Goal: Information Seeking & Learning: Find specific fact

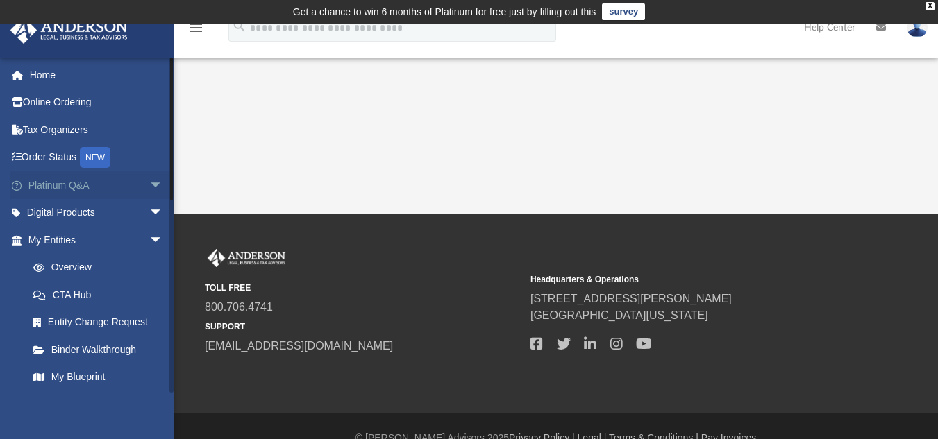
click at [149, 182] on span "arrow_drop_down" at bounding box center [163, 185] width 28 height 28
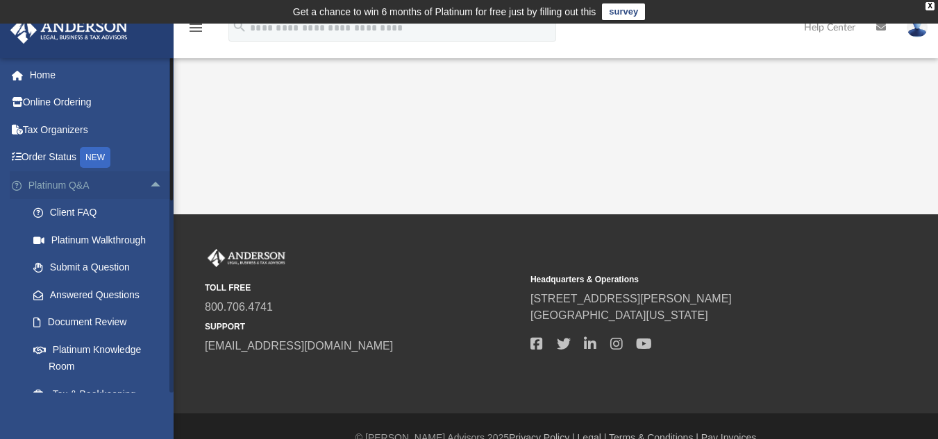
click at [149, 182] on span "arrow_drop_up" at bounding box center [163, 185] width 28 height 28
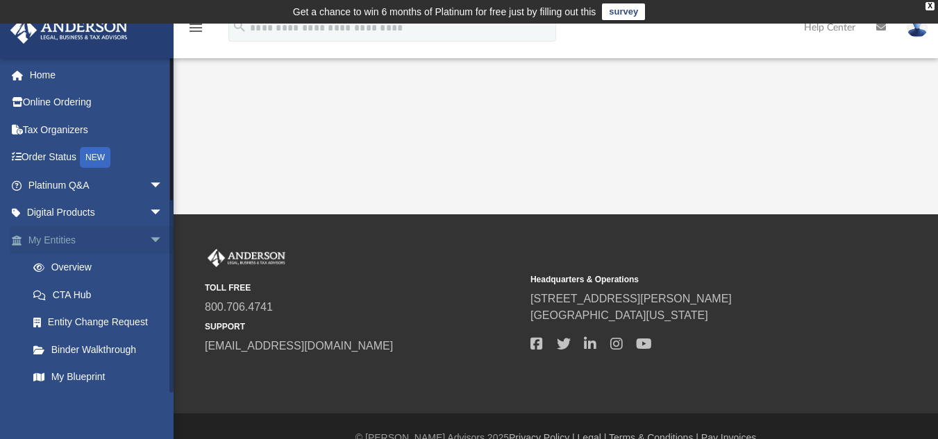
click at [149, 242] on span "arrow_drop_down" at bounding box center [163, 240] width 28 height 28
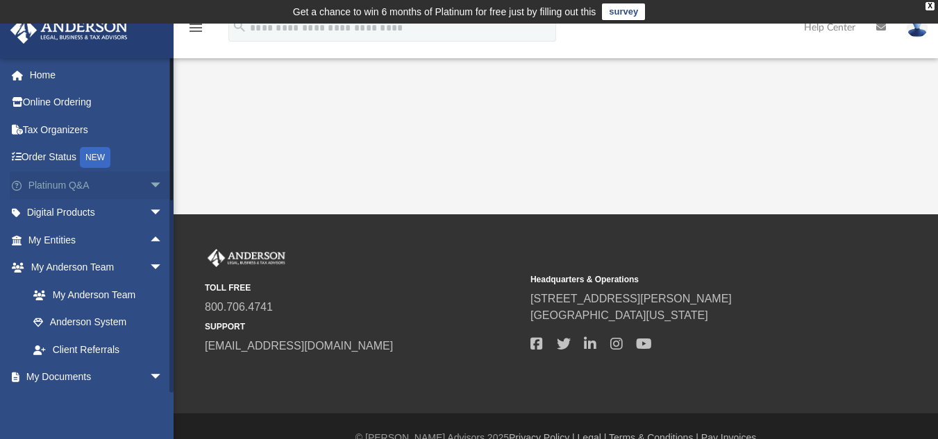
click at [149, 192] on span "arrow_drop_down" at bounding box center [163, 185] width 28 height 28
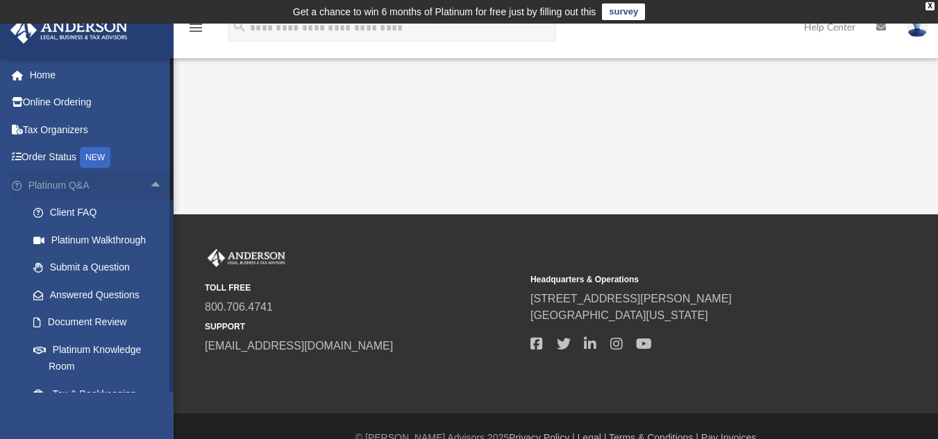
click at [47, 185] on link "Platinum Q&A arrow_drop_up" at bounding box center [97, 185] width 174 height 28
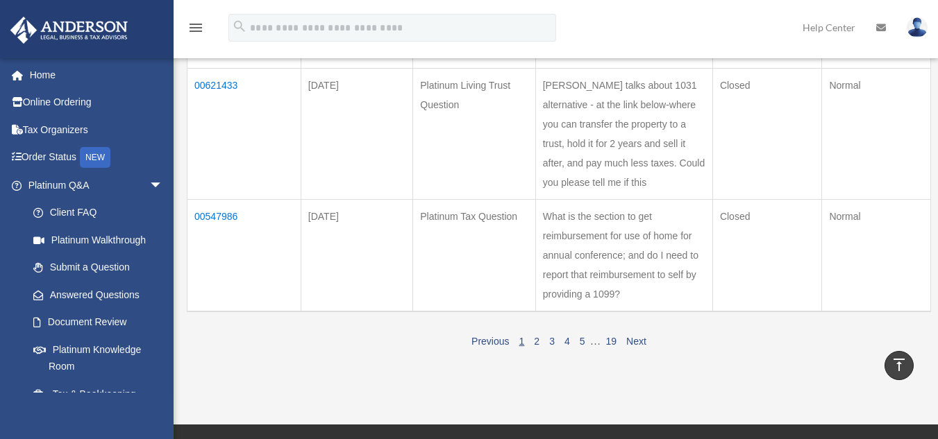
scroll to position [1098, 0]
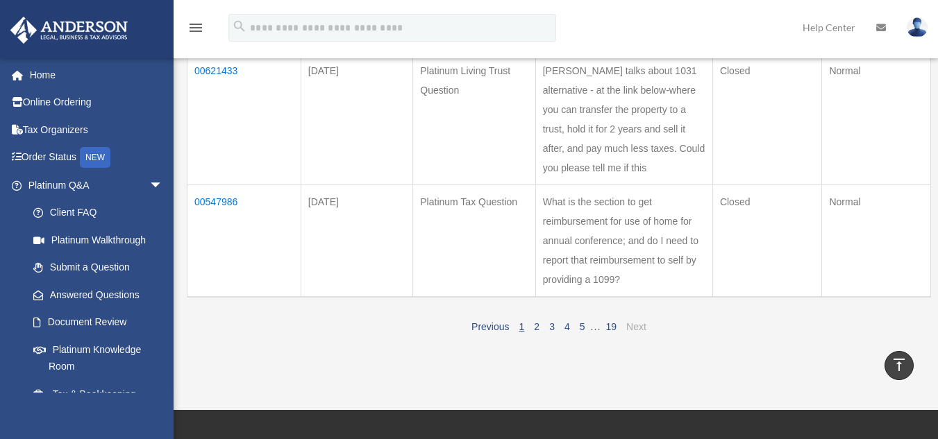
click at [633, 333] on link "Next" at bounding box center [636, 326] width 20 height 11
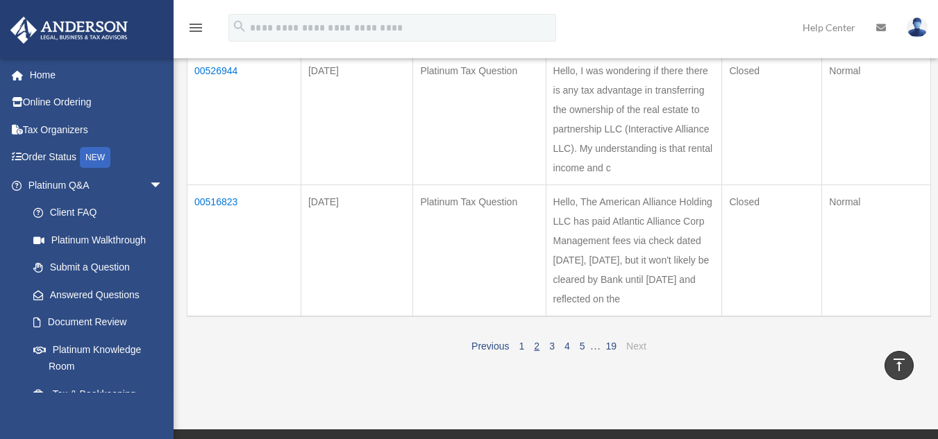
click at [635, 346] on link "Next" at bounding box center [636, 346] width 20 height 11
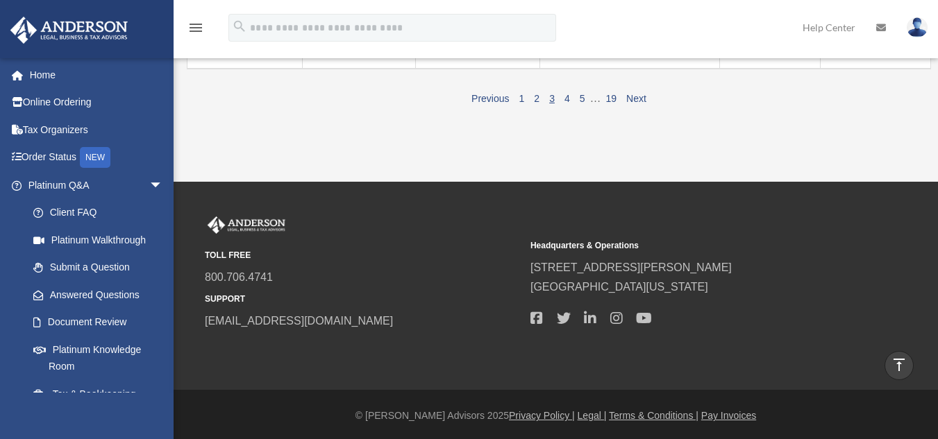
scroll to position [1201, 0]
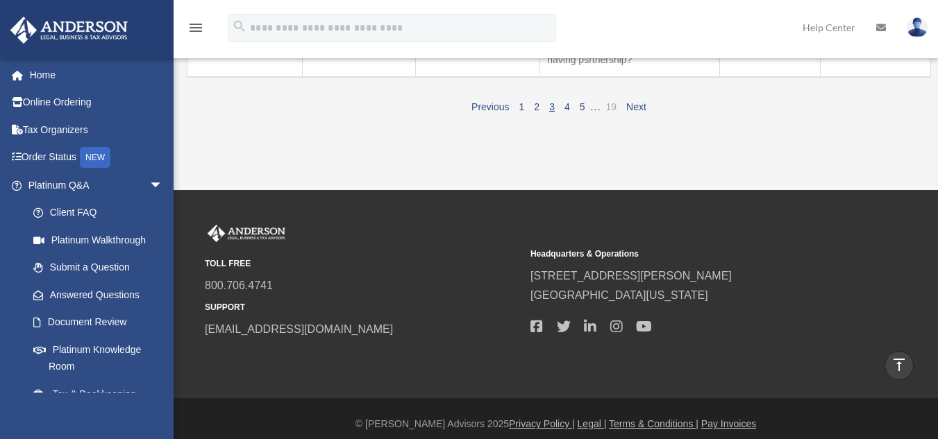
click at [614, 112] on link "19" at bounding box center [611, 106] width 11 height 11
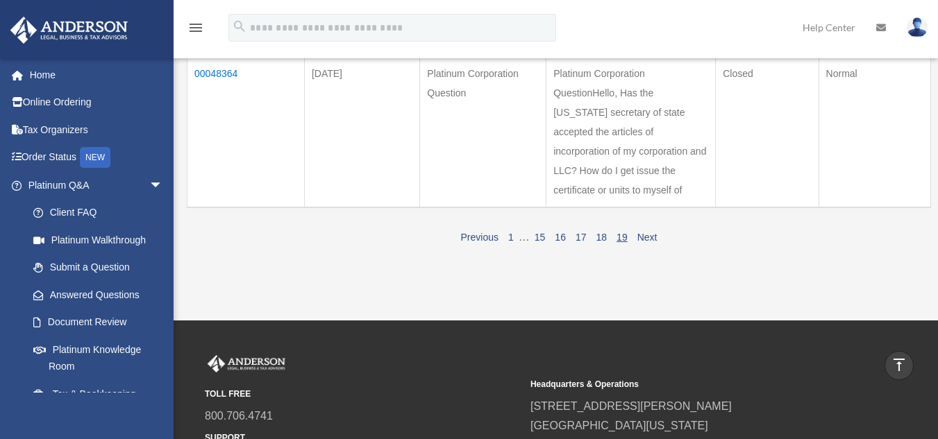
scroll to position [114, 0]
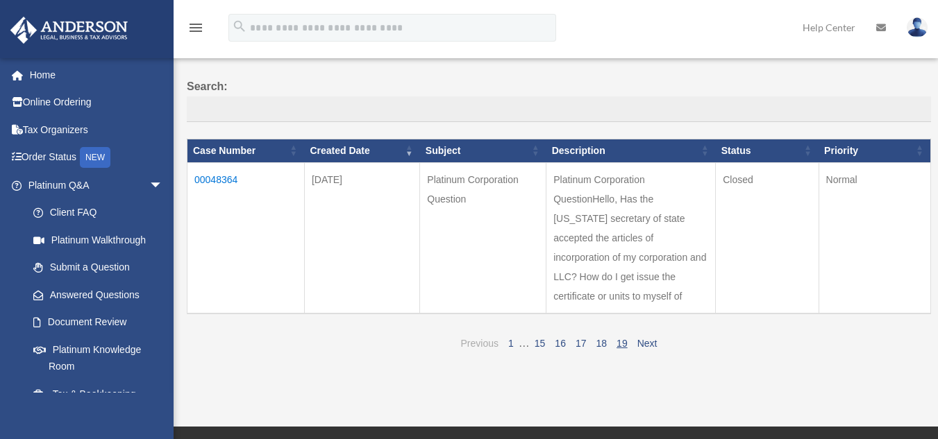
click at [496, 344] on link "Previous" at bounding box center [479, 343] width 37 height 11
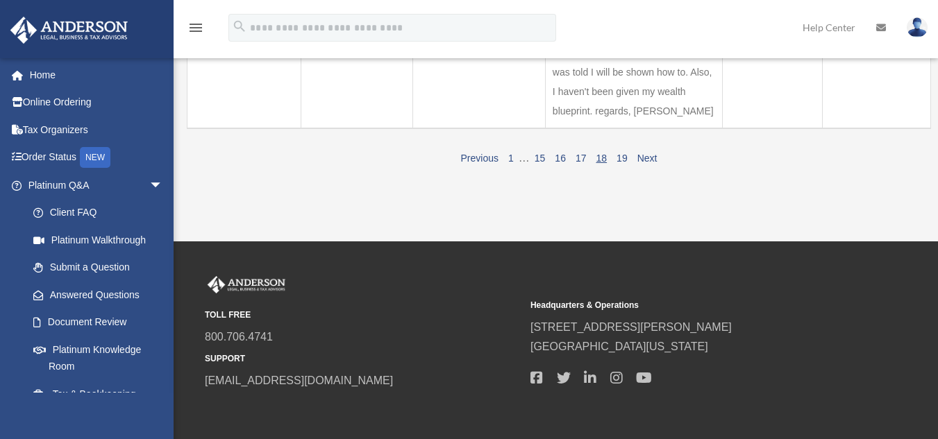
scroll to position [1503, 0]
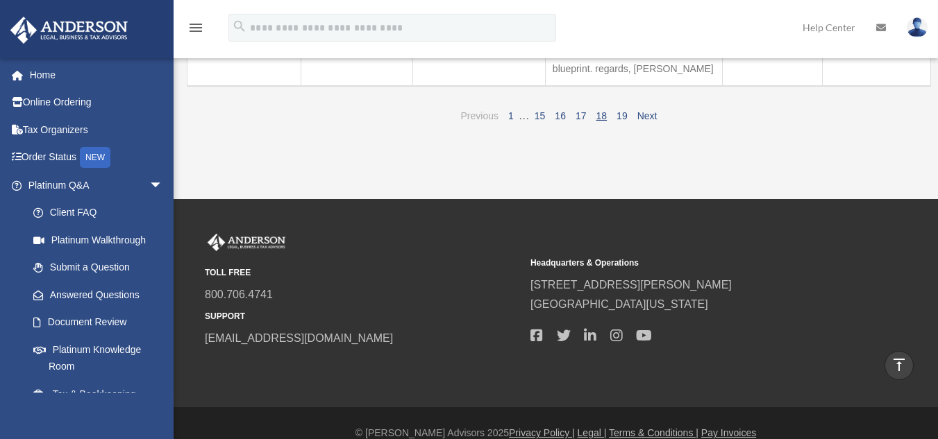
click at [482, 110] on link "Previous" at bounding box center [479, 115] width 37 height 11
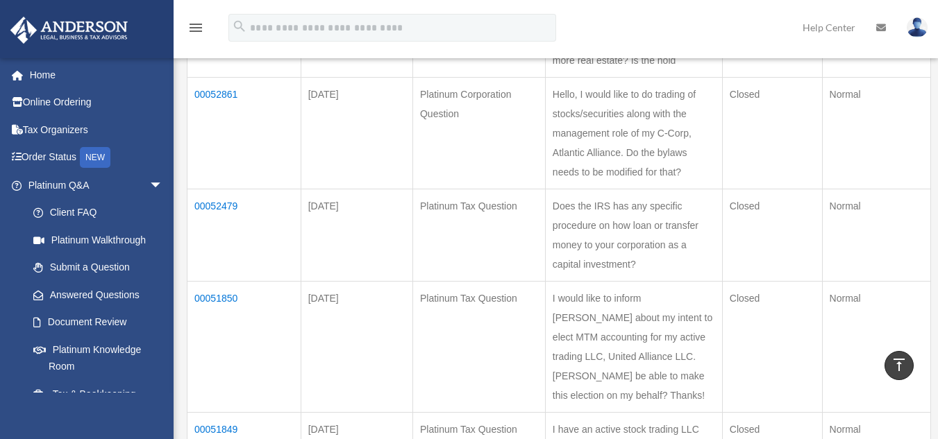
scroll to position [537, 0]
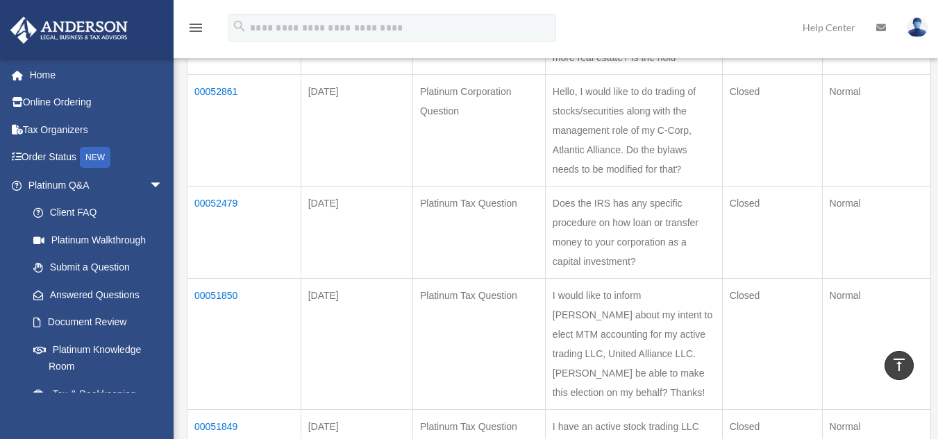
click at [209, 221] on td "00052479" at bounding box center [244, 232] width 114 height 92
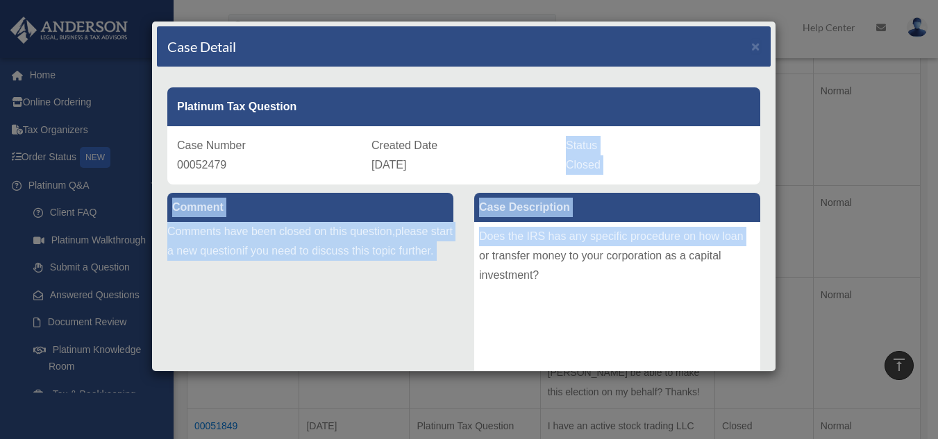
drag, startPoint x: 776, startPoint y: 138, endPoint x: 759, endPoint y: 236, distance: 99.4
click at [759, 236] on div "Case Detail × Platinum Tax Question Case Number 00052479 Created Date [DATE] St…" at bounding box center [469, 219] width 938 height 439
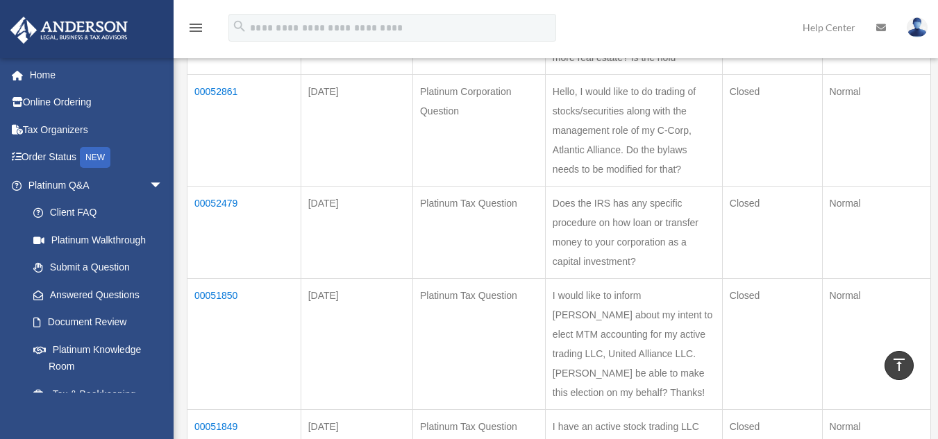
click at [229, 218] on td "00052479" at bounding box center [244, 232] width 114 height 92
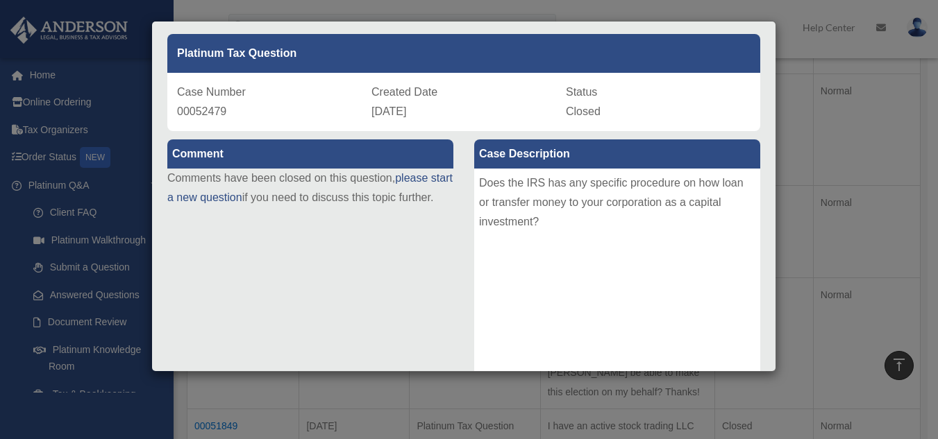
scroll to position [257, 0]
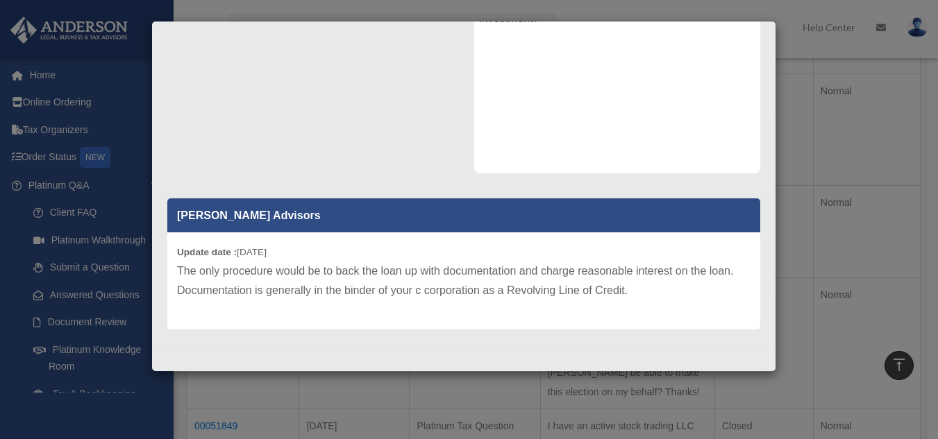
click at [547, 397] on div "Case Detail × Platinum Tax Question Case Number 00052479 Created Date [DATE] St…" at bounding box center [469, 219] width 938 height 439
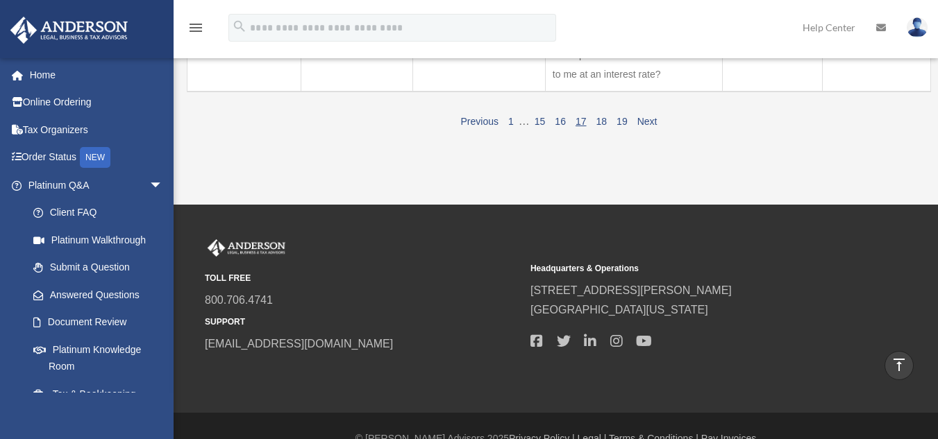
scroll to position [1316, 0]
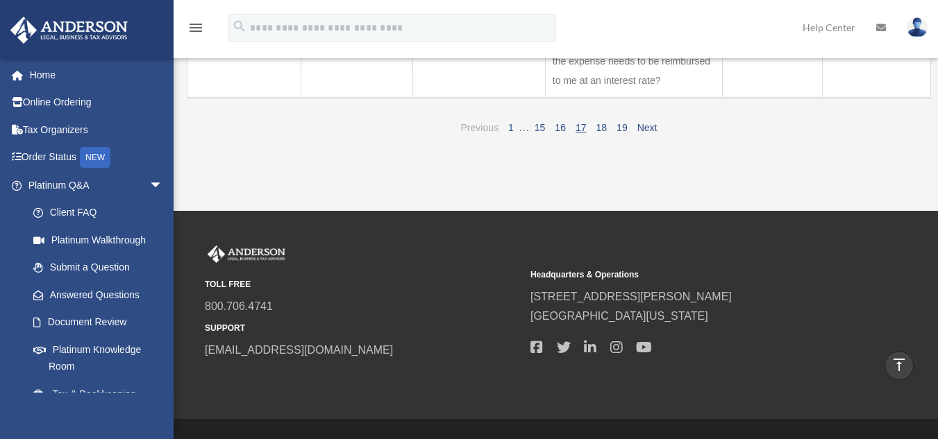
click at [478, 133] on link "Previous" at bounding box center [479, 127] width 37 height 11
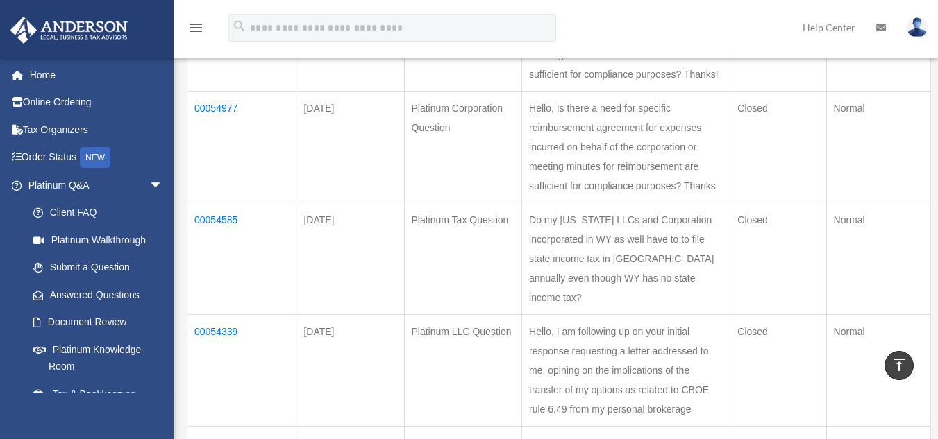
scroll to position [833, 0]
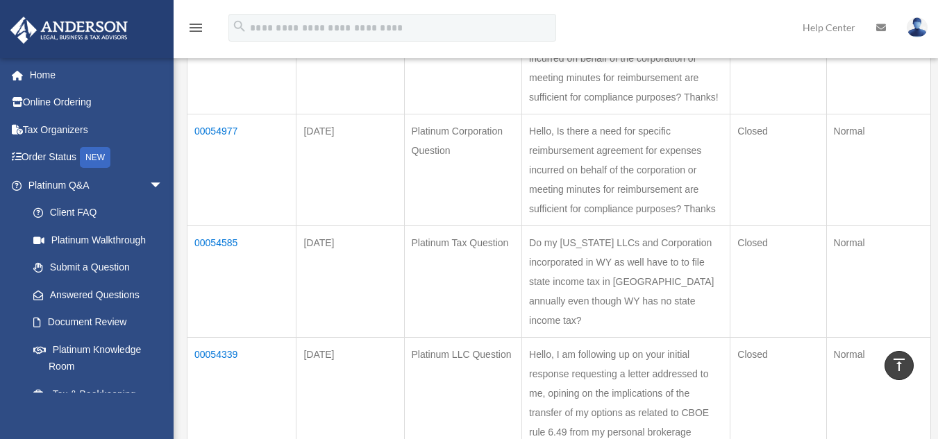
click at [224, 226] on td "00054977" at bounding box center [241, 170] width 109 height 112
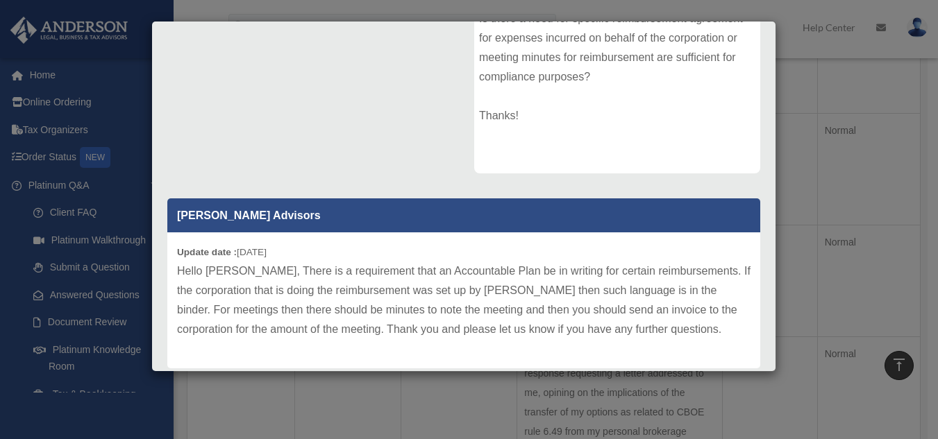
scroll to position [260, 0]
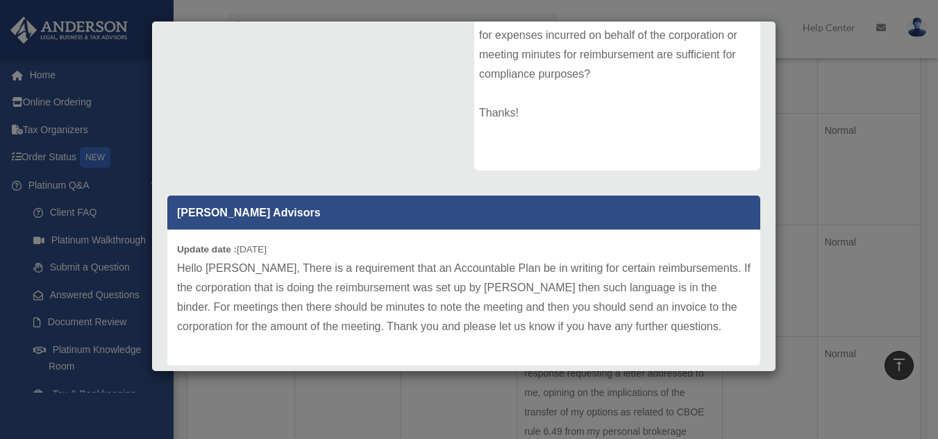
click at [338, 396] on div "Case Detail × Platinum Corporation Question Case Number 00054977 Created Date […" at bounding box center [469, 219] width 938 height 439
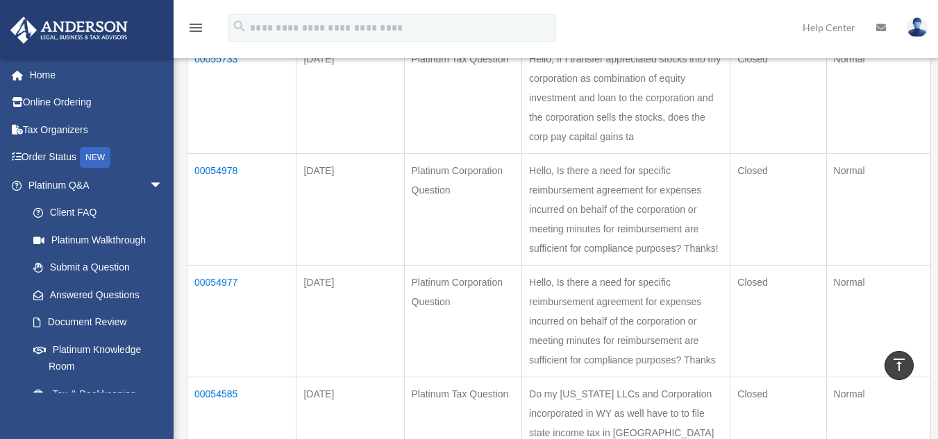
scroll to position [675, 0]
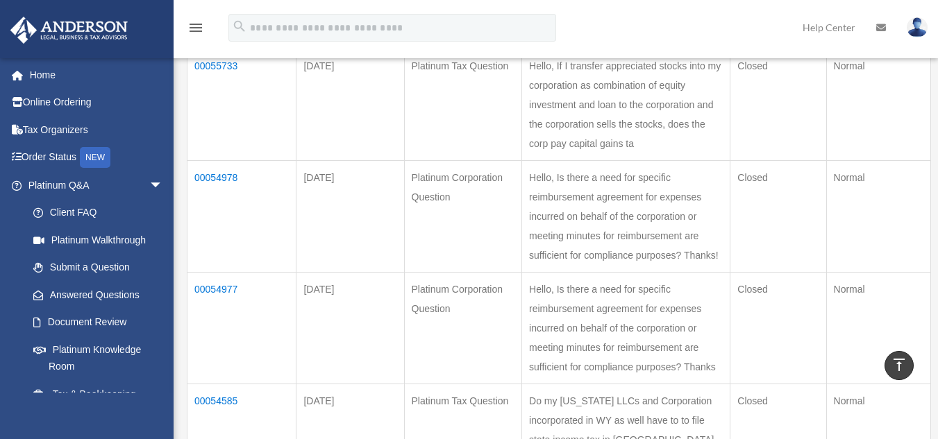
click at [228, 138] on td "00055733" at bounding box center [241, 105] width 109 height 112
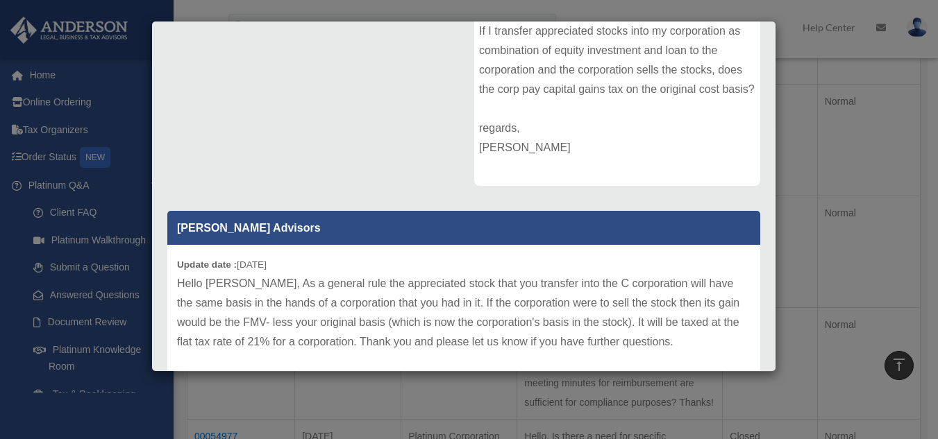
scroll to position [0, 0]
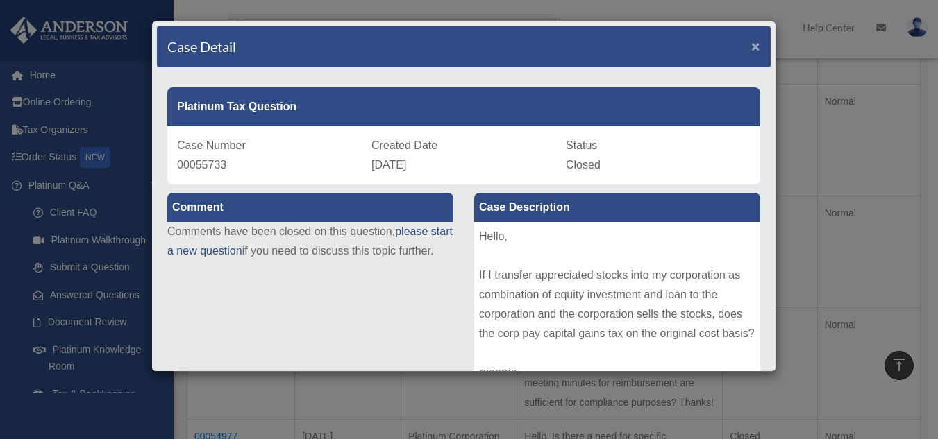
click at [751, 43] on span "×" at bounding box center [755, 46] width 9 height 16
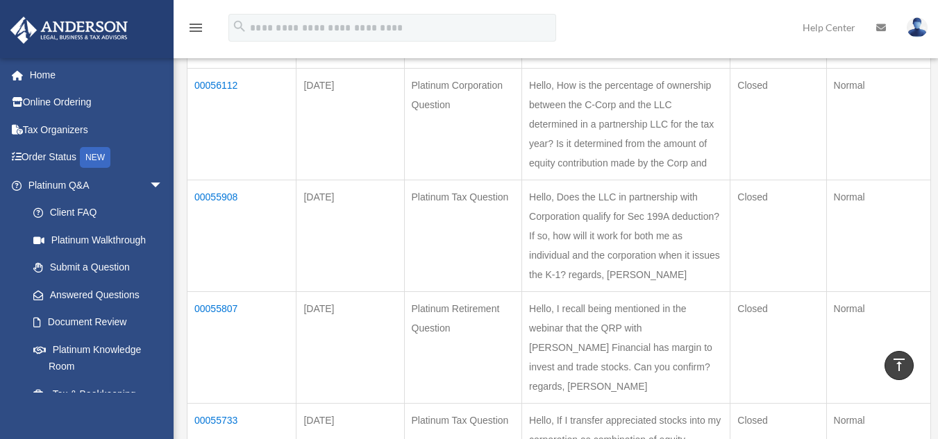
scroll to position [310, 0]
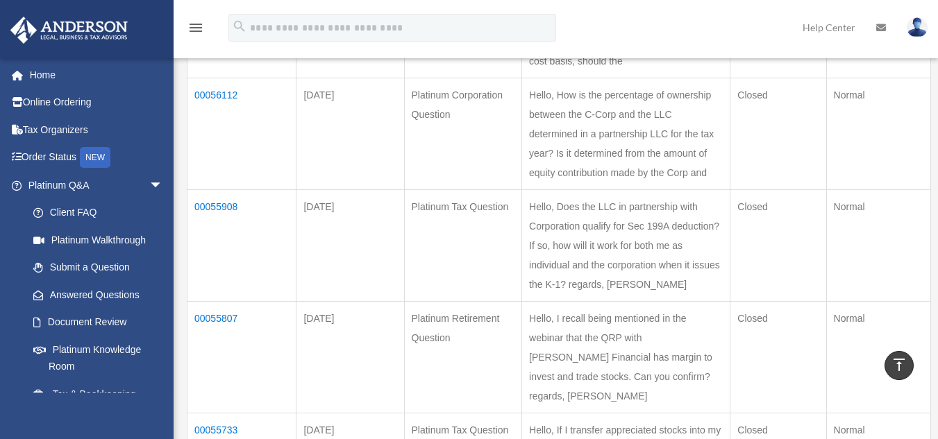
click at [221, 109] on td "00056112" at bounding box center [241, 134] width 109 height 112
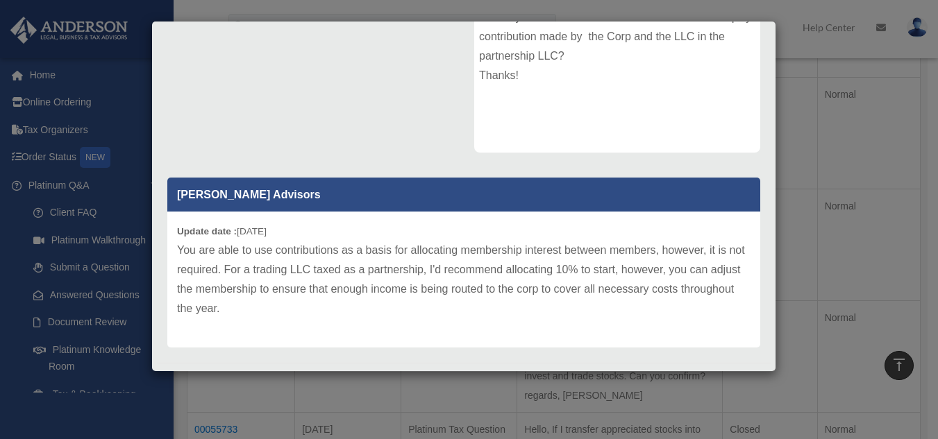
scroll to position [269, 0]
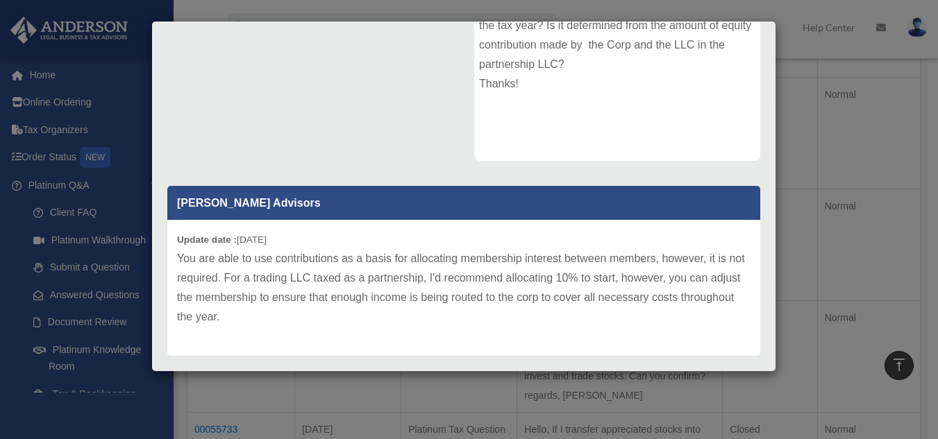
click at [539, 387] on div "Case Detail × Platinum Corporation Question Case Number 00056112 Created Date […" at bounding box center [469, 219] width 938 height 439
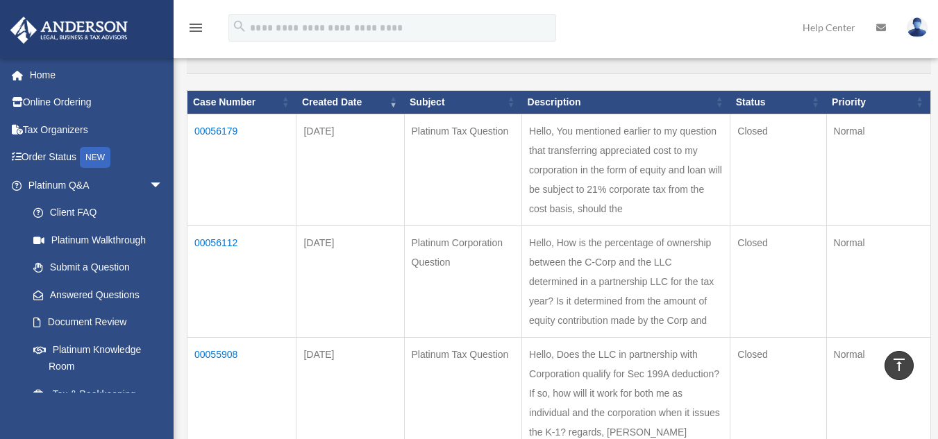
scroll to position [152, 0]
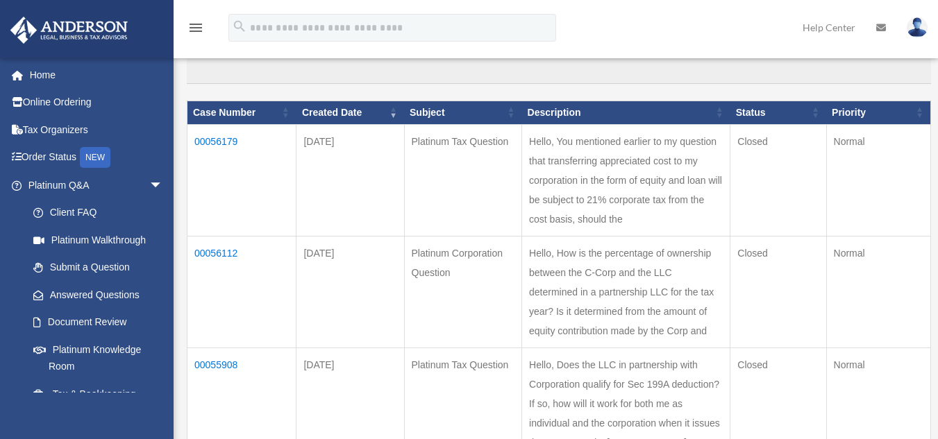
click at [213, 146] on td "00056179" at bounding box center [241, 180] width 109 height 112
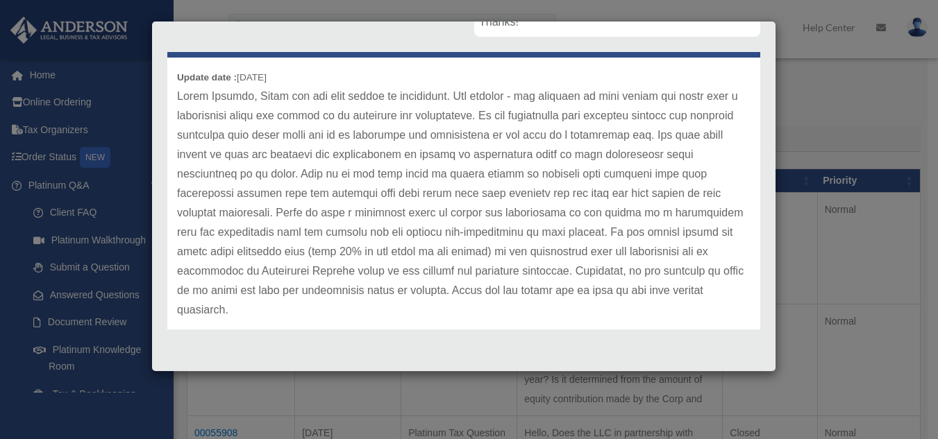
scroll to position [0, 0]
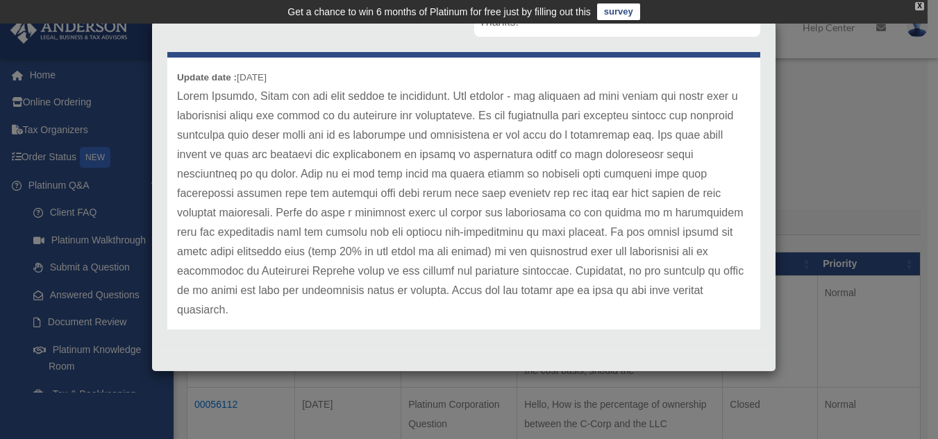
click at [919, 3] on div "X" at bounding box center [919, 6] width 9 height 8
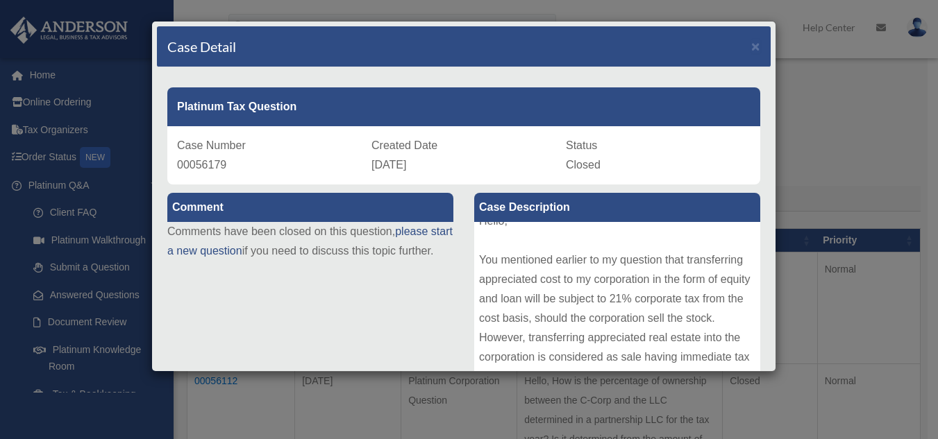
click at [754, 44] on div "Case Detail ×" at bounding box center [464, 46] width 614 height 41
click at [751, 49] on span "×" at bounding box center [755, 46] width 9 height 16
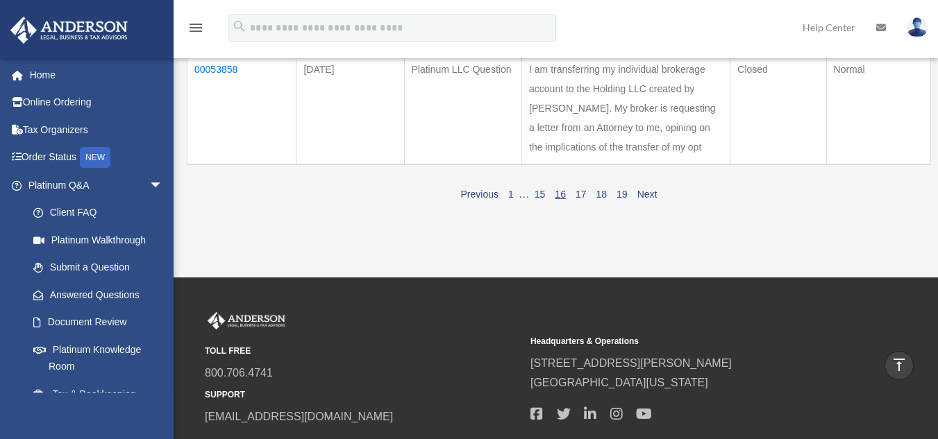
scroll to position [1191, 0]
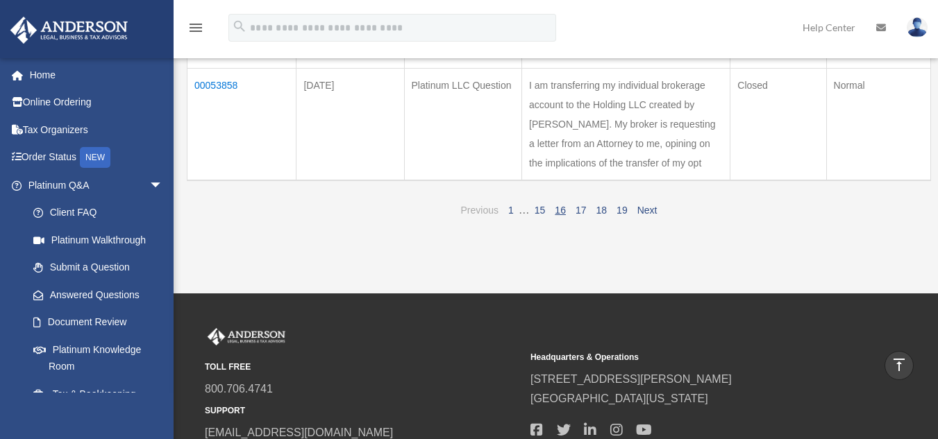
click at [481, 216] on link "Previous" at bounding box center [479, 210] width 37 height 11
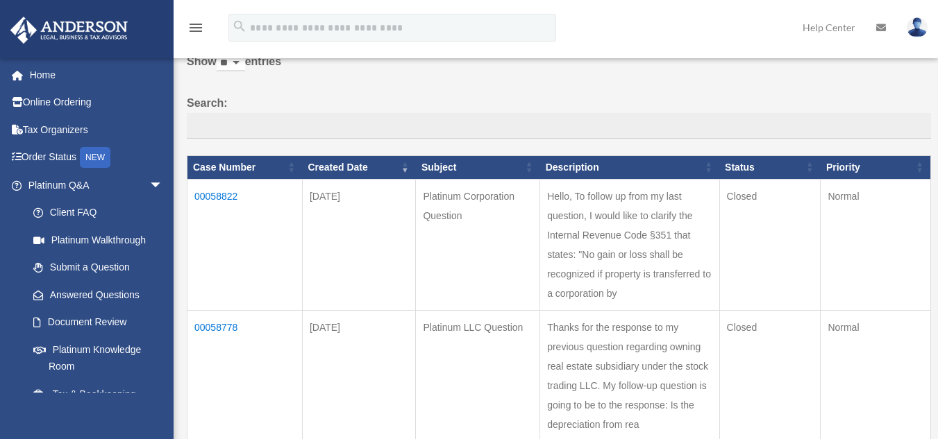
scroll to position [83, 0]
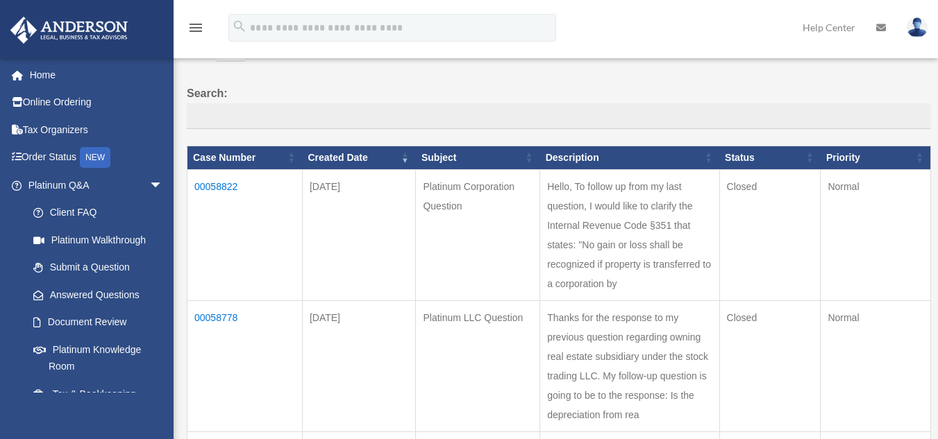
click at [223, 185] on td "00058822" at bounding box center [244, 234] width 115 height 131
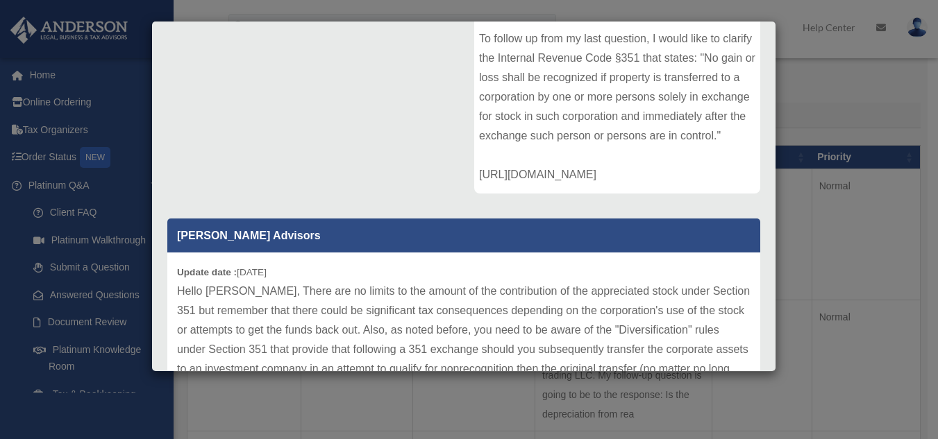
scroll to position [235, 0]
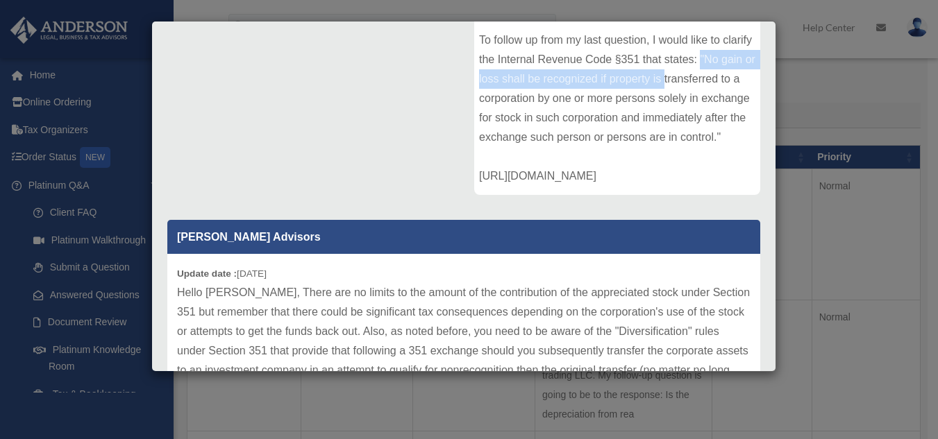
drag, startPoint x: 750, startPoint y: 53, endPoint x: 751, endPoint y: 72, distance: 19.5
click at [751, 72] on div "Case Description Hello, To follow up from my last question, I would like to cla…" at bounding box center [617, 77] width 307 height 256
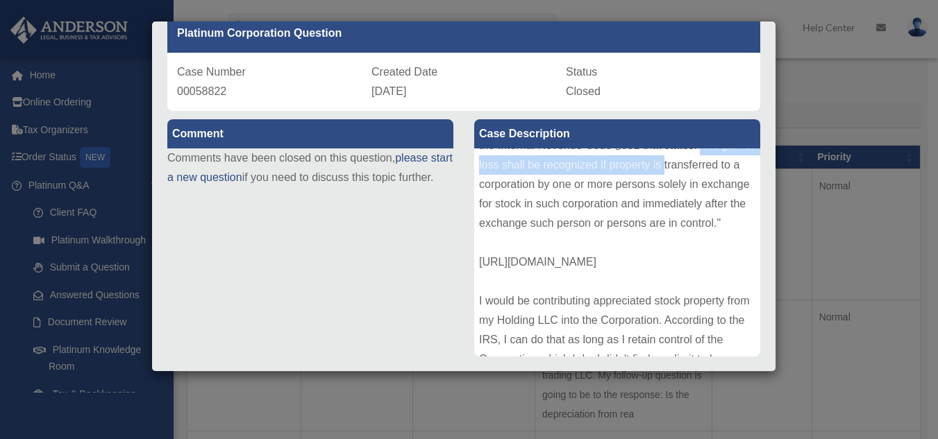
scroll to position [0, 0]
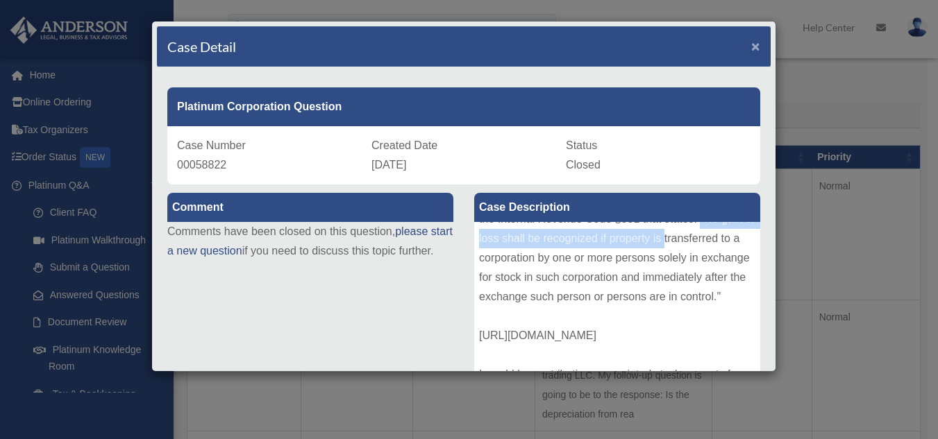
click at [751, 46] on span "×" at bounding box center [755, 46] width 9 height 16
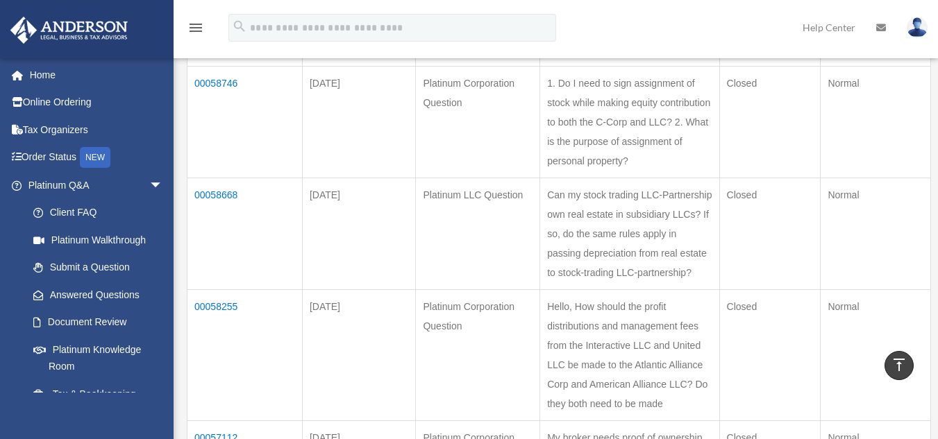
scroll to position [446, 0]
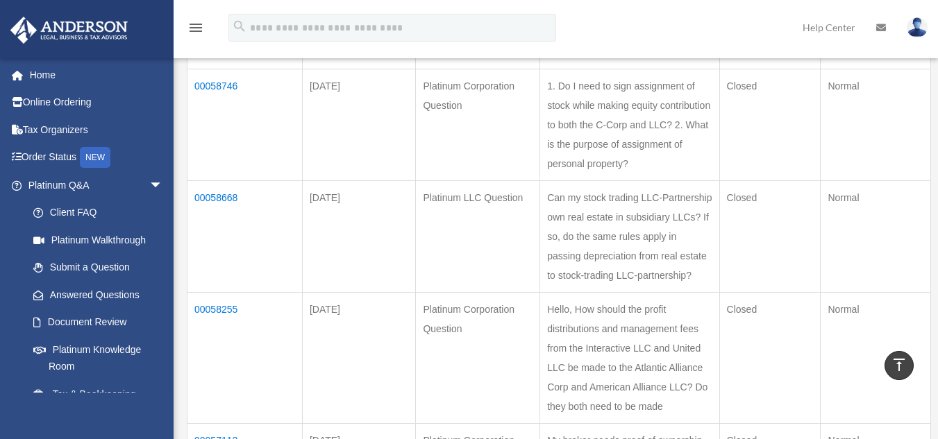
click at [214, 108] on td "00058746" at bounding box center [244, 125] width 115 height 112
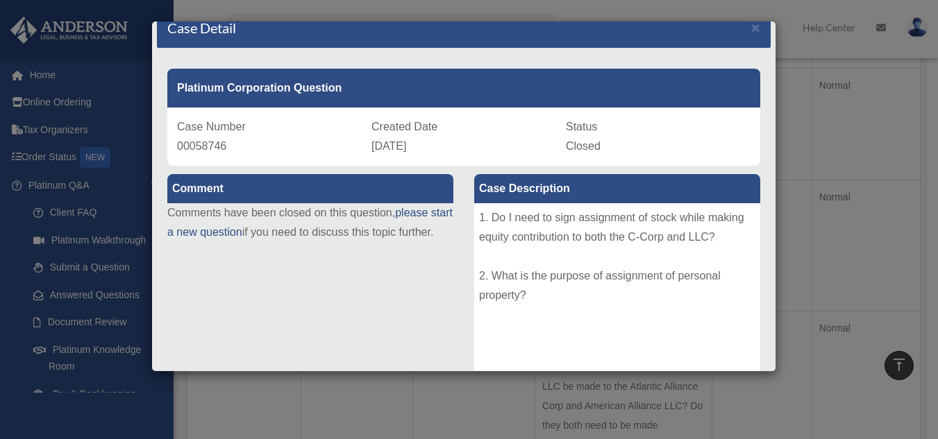
scroll to position [0, 0]
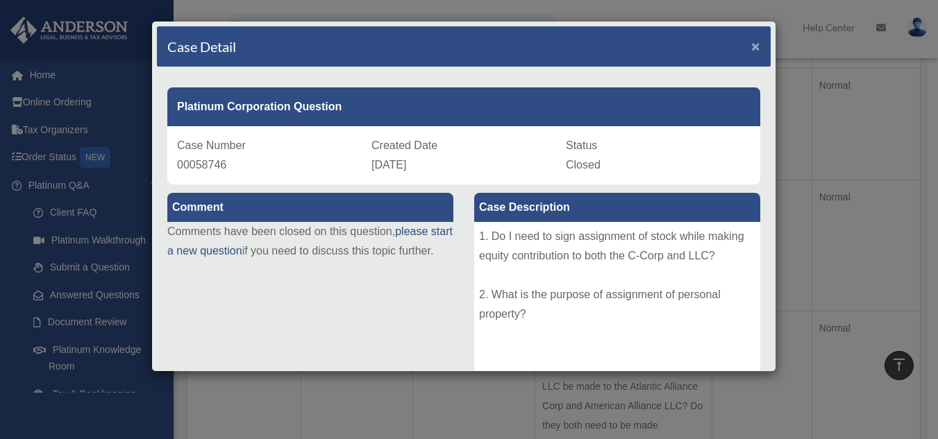
click at [751, 51] on span "×" at bounding box center [755, 46] width 9 height 16
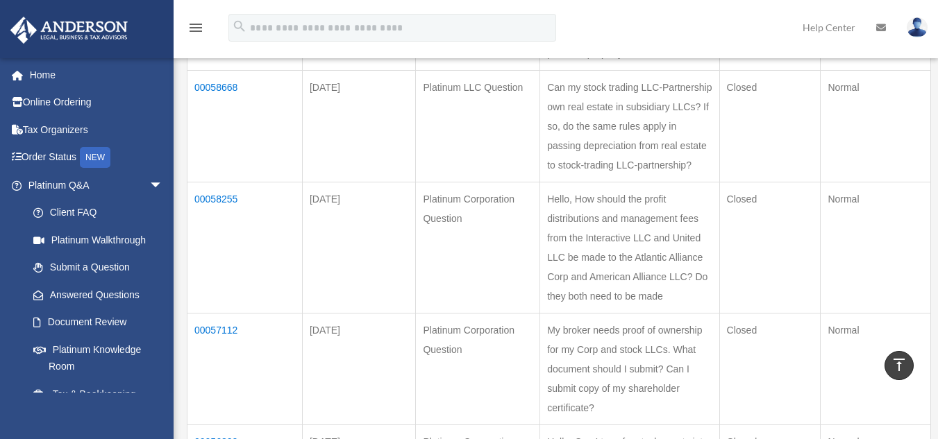
scroll to position [557, 0]
click at [228, 240] on td "00058255" at bounding box center [244, 246] width 115 height 131
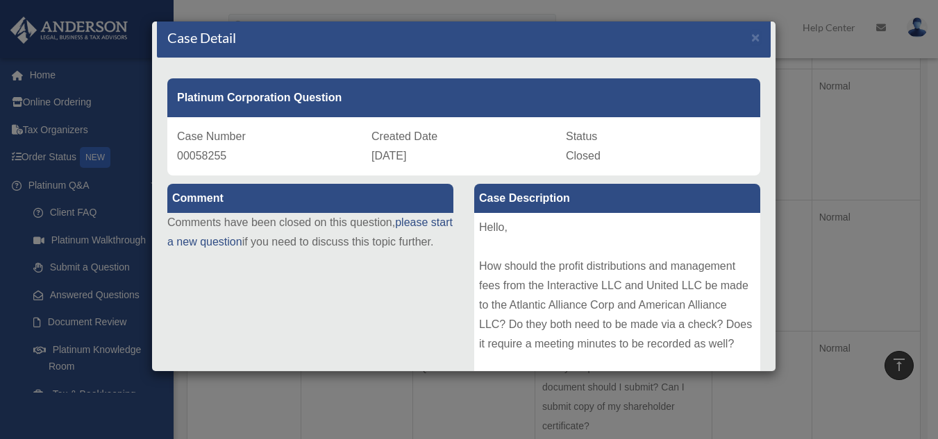
scroll to position [0, 0]
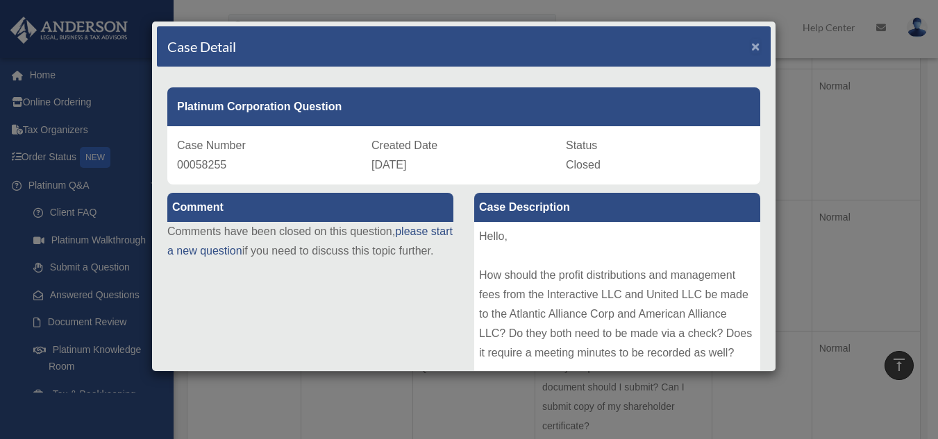
click at [751, 47] on span "×" at bounding box center [755, 46] width 9 height 16
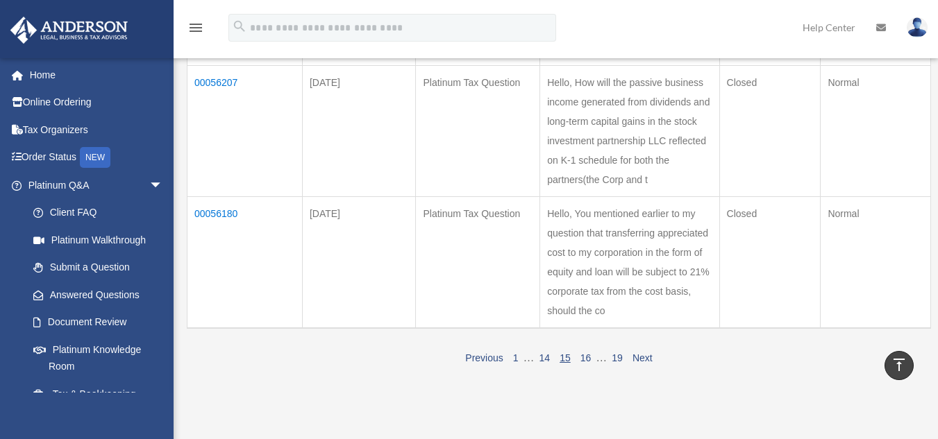
scroll to position [1223, 0]
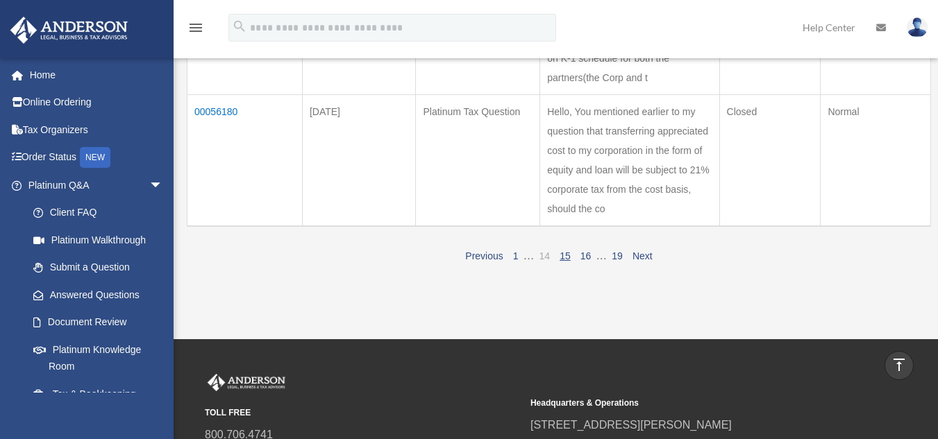
click at [547, 262] on link "14" at bounding box center [544, 256] width 11 height 11
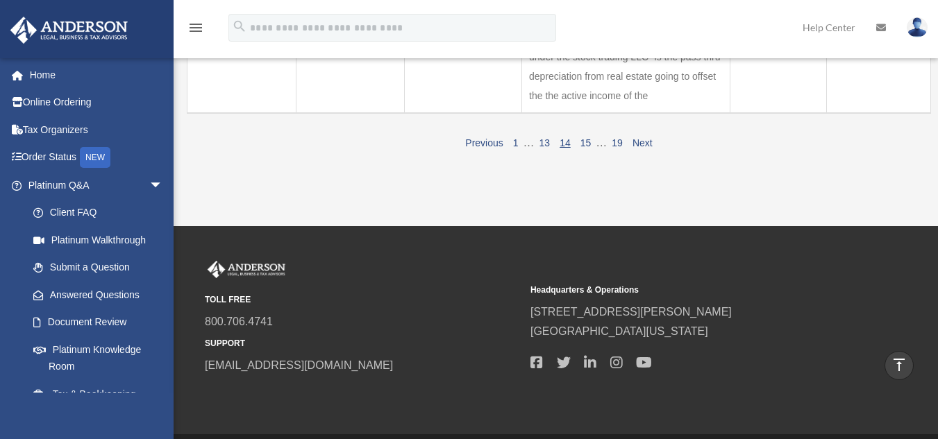
scroll to position [1186, 0]
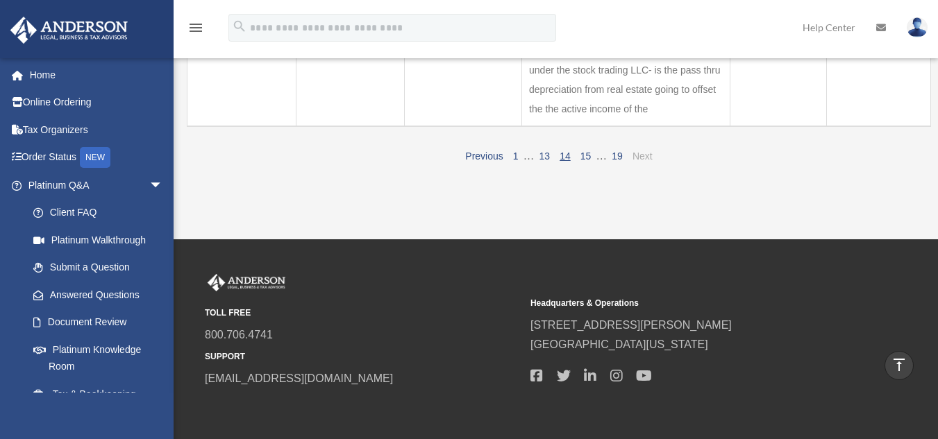
click at [636, 162] on link "Next" at bounding box center [642, 156] width 20 height 11
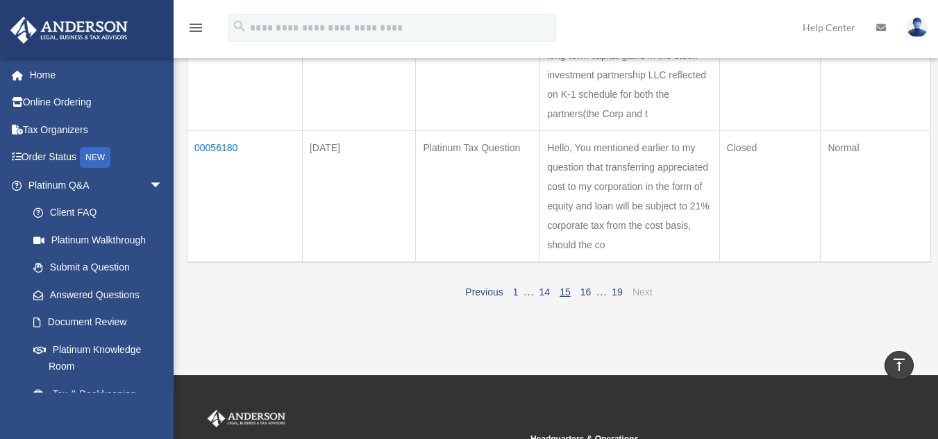
click at [640, 298] on link "Next" at bounding box center [642, 292] width 20 height 11
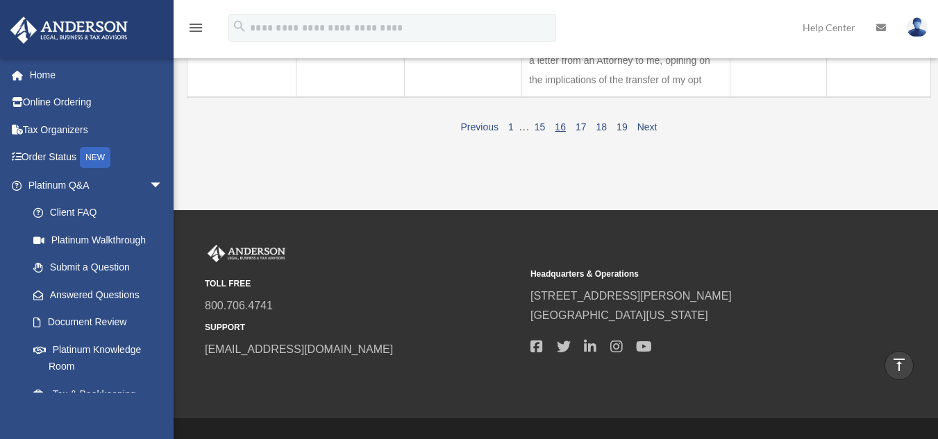
scroll to position [1290, 0]
